Goal: Check status: Check status

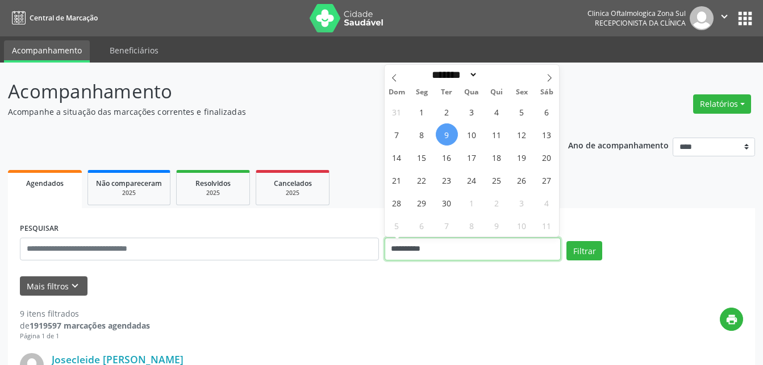
click at [423, 247] on input "**********" at bounding box center [473, 248] width 177 height 23
click at [473, 134] on span "10" at bounding box center [472, 134] width 22 height 22
type input "**********"
click at [473, 134] on span "10" at bounding box center [472, 134] width 22 height 22
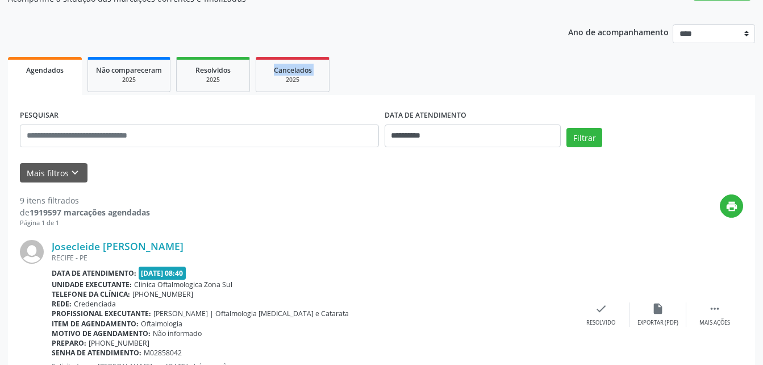
scroll to position [114, 0]
click at [49, 172] on button "Mais filtros keyboard_arrow_down" at bounding box center [54, 172] width 68 height 20
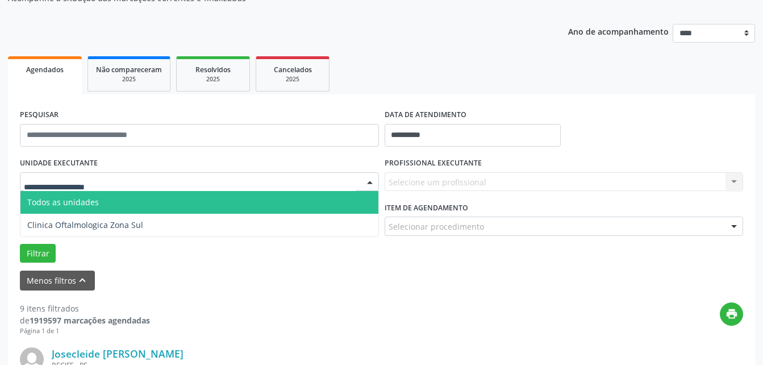
click at [65, 202] on span "Todos as unidades" at bounding box center [63, 202] width 72 height 11
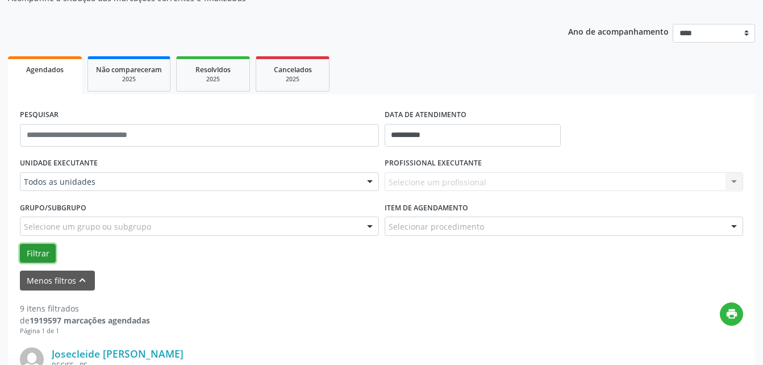
click at [41, 251] on button "Filtrar" at bounding box center [38, 253] width 36 height 19
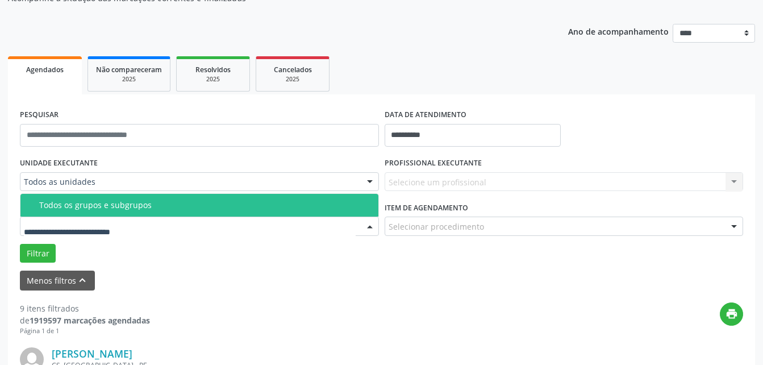
click at [70, 205] on div "Todos os grupos e subgrupos" at bounding box center [205, 205] width 332 height 9
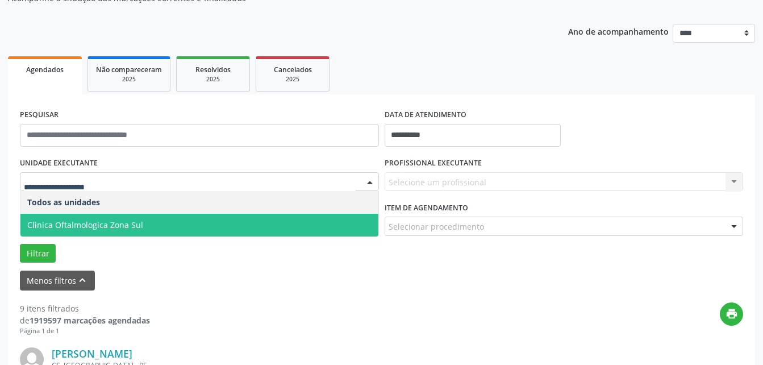
click at [87, 225] on span "Clinica Oftalmologica Zona Sul" at bounding box center [85, 224] width 116 height 11
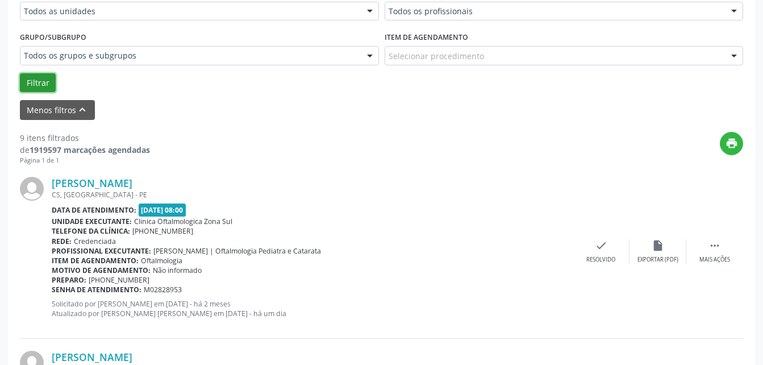
click at [42, 82] on button "Filtrar" at bounding box center [38, 82] width 36 height 19
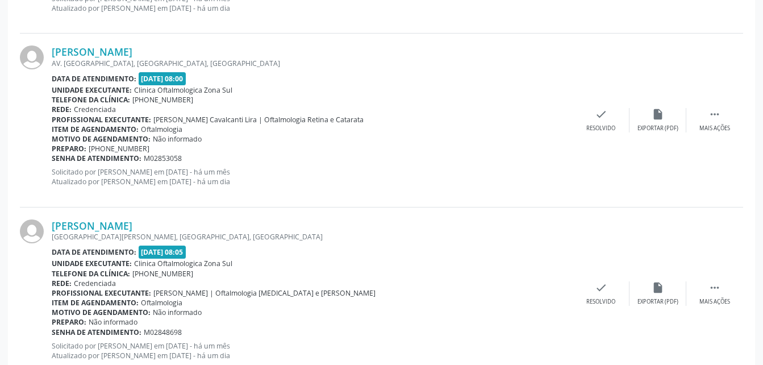
scroll to position [756, 0]
